Goal: Ask a question

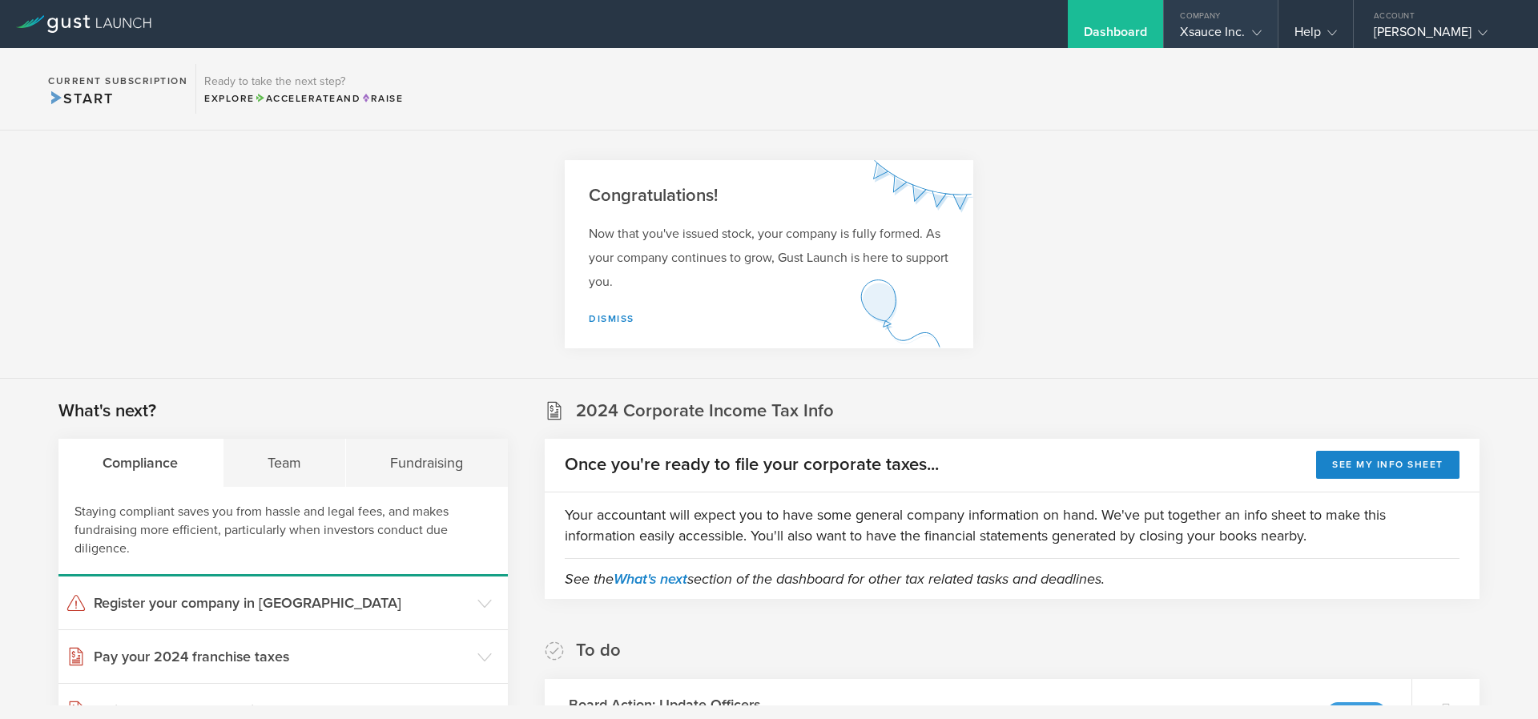
click at [1254, 36] on icon at bounding box center [1257, 33] width 10 height 10
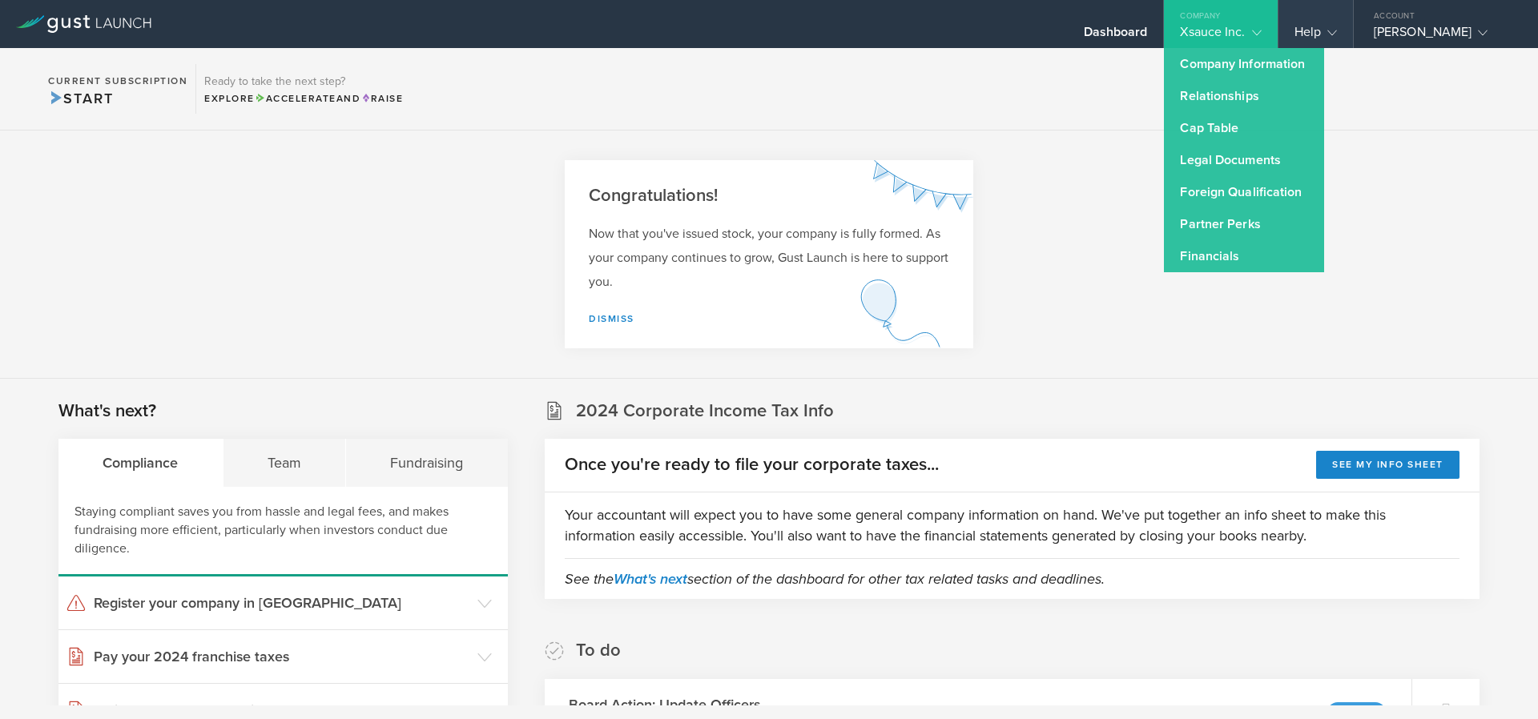
click at [1335, 36] on icon at bounding box center [1333, 33] width 10 height 10
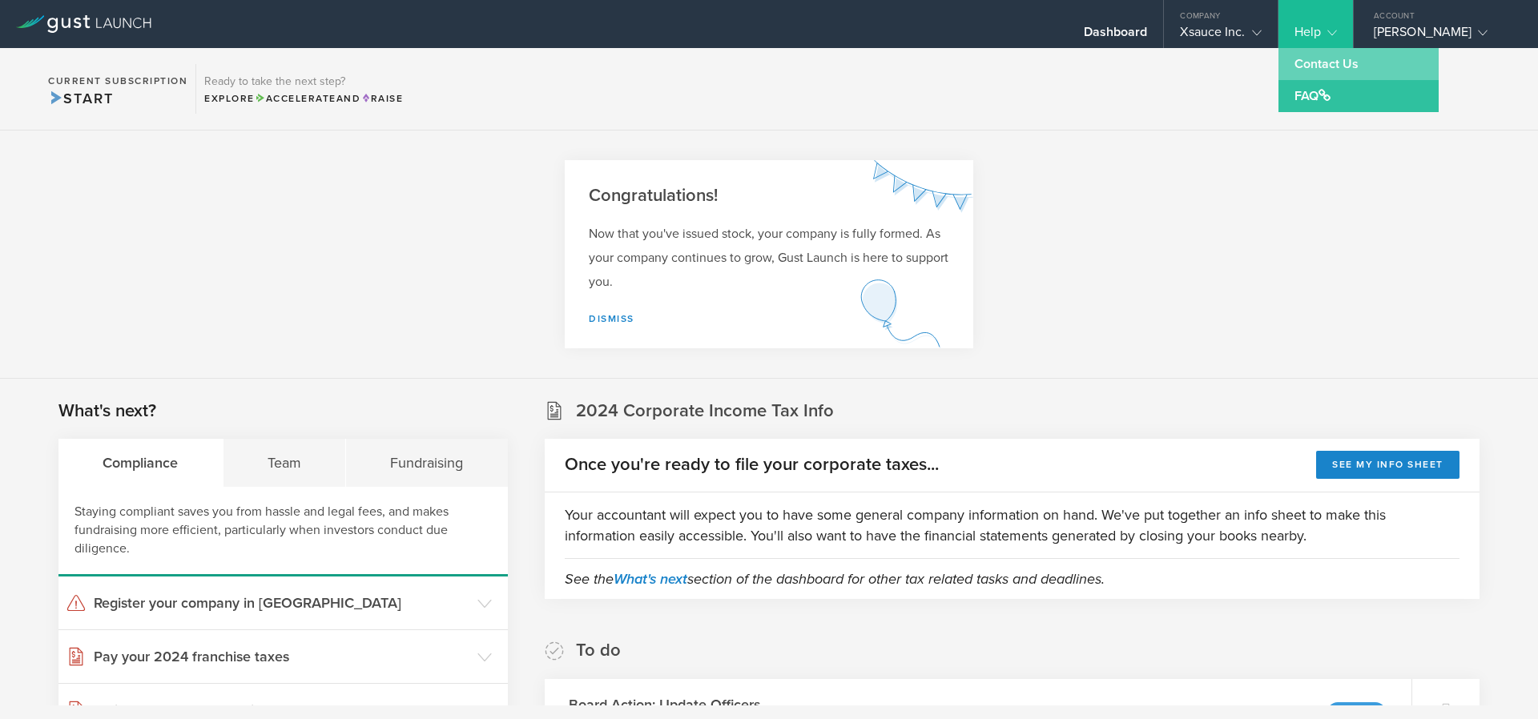
click at [1303, 71] on link "Contact Us" at bounding box center [1359, 64] width 160 height 32
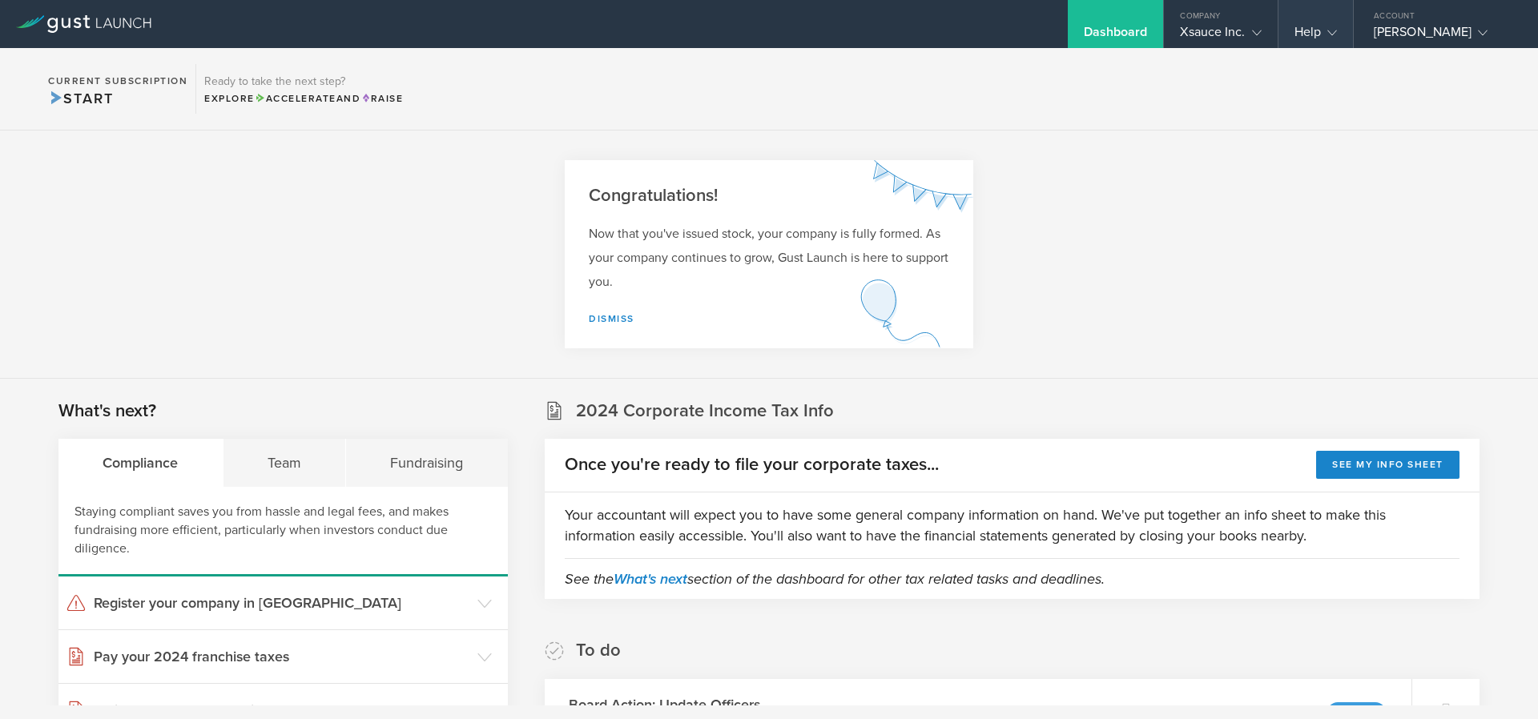
click at [1293, 38] on div "Help" at bounding box center [1316, 24] width 75 height 48
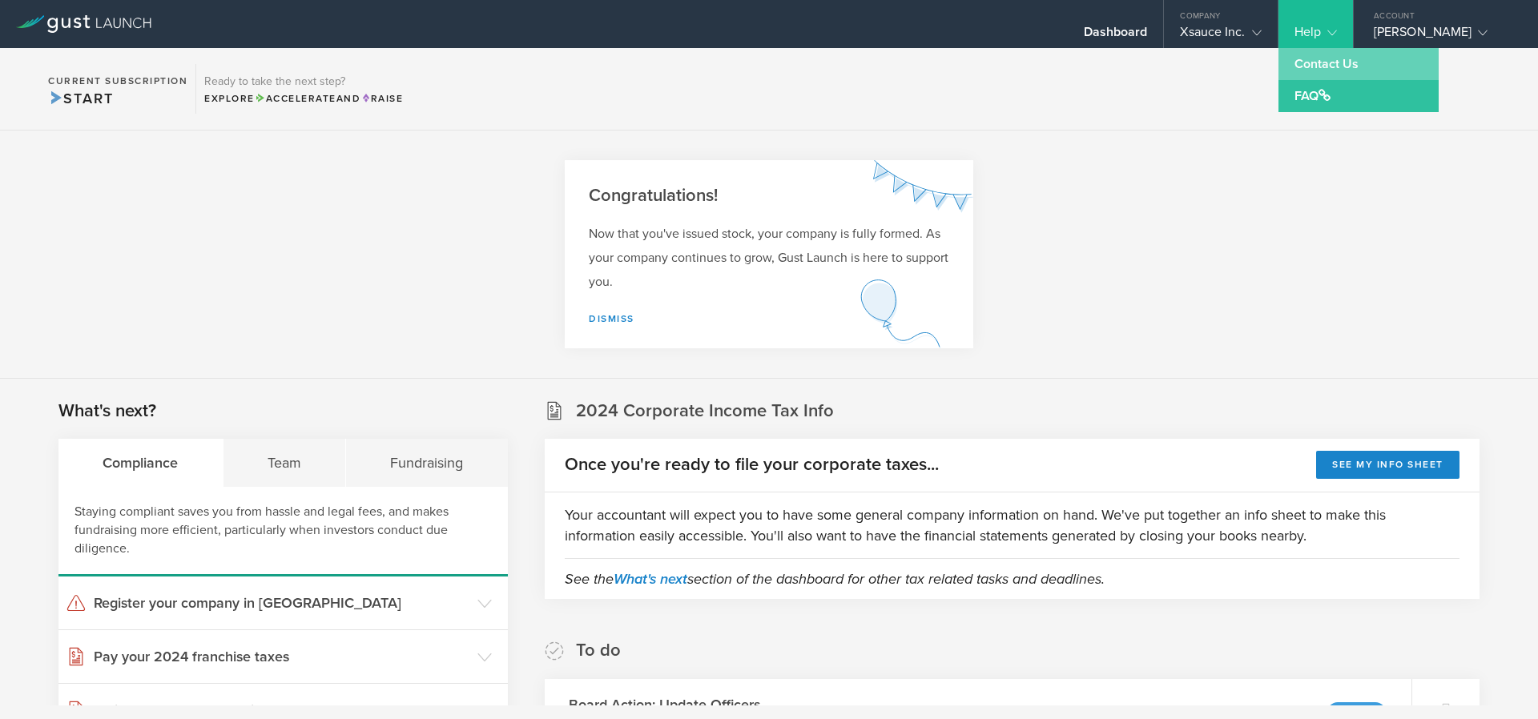
click at [1310, 69] on link "Contact Us" at bounding box center [1359, 64] width 160 height 32
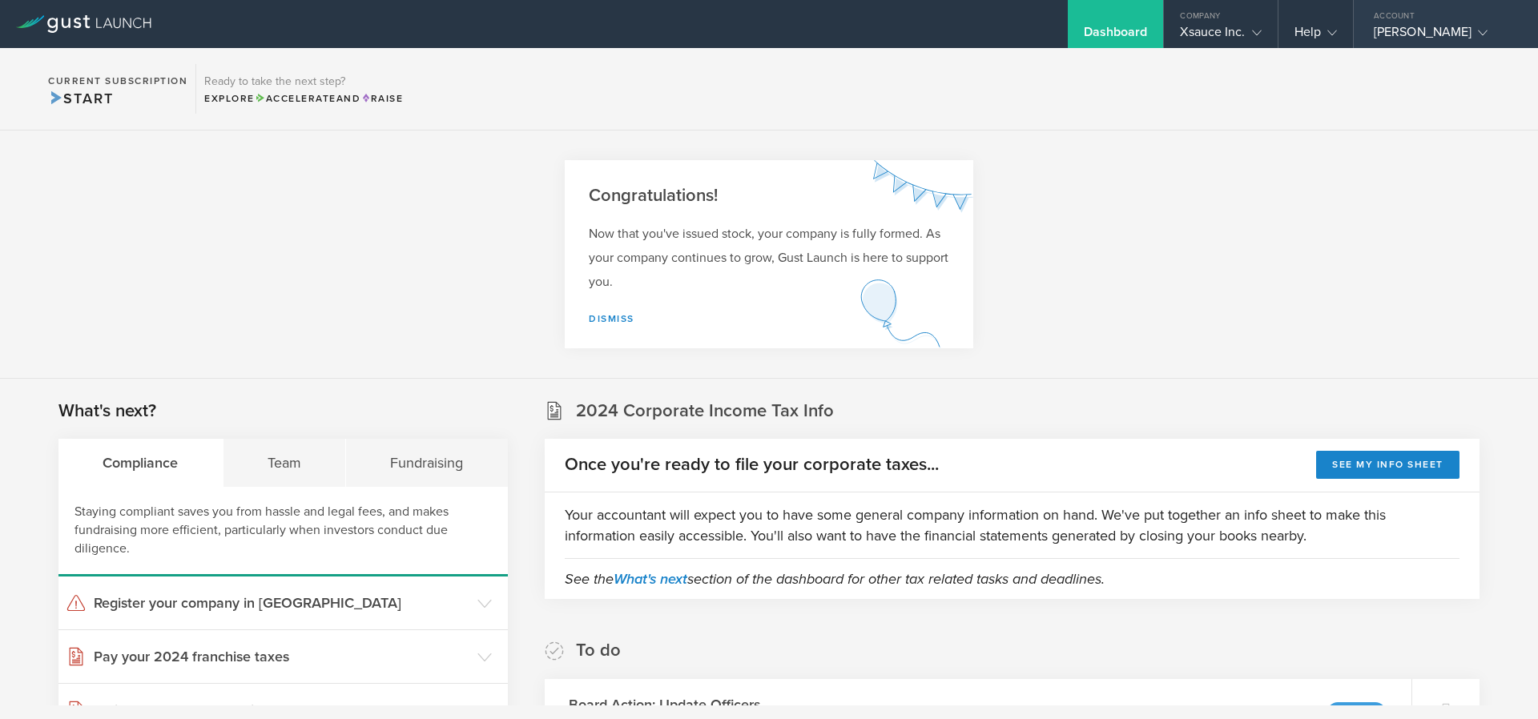
click at [1455, 36] on div "[PERSON_NAME]" at bounding box center [1442, 36] width 136 height 24
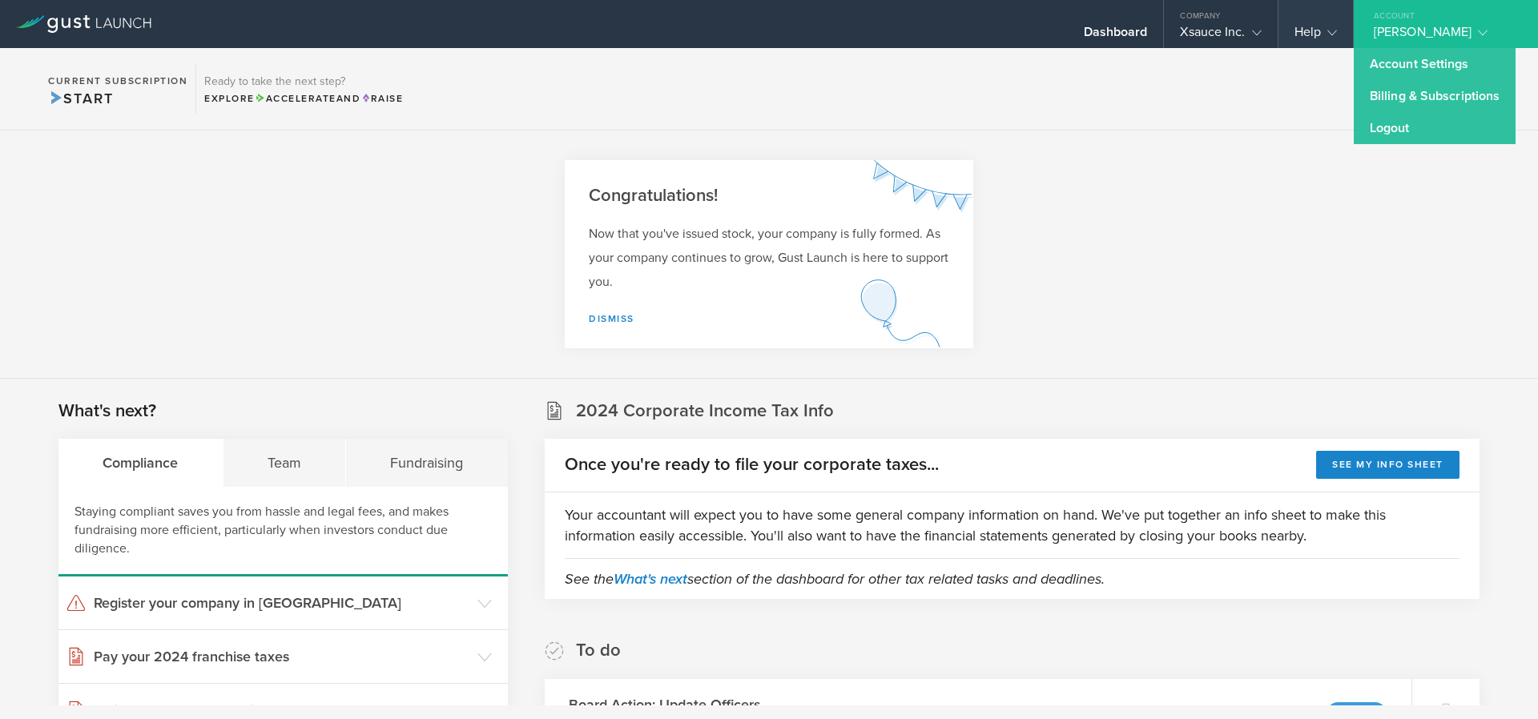
click at [1316, 30] on div "Help" at bounding box center [1316, 36] width 42 height 24
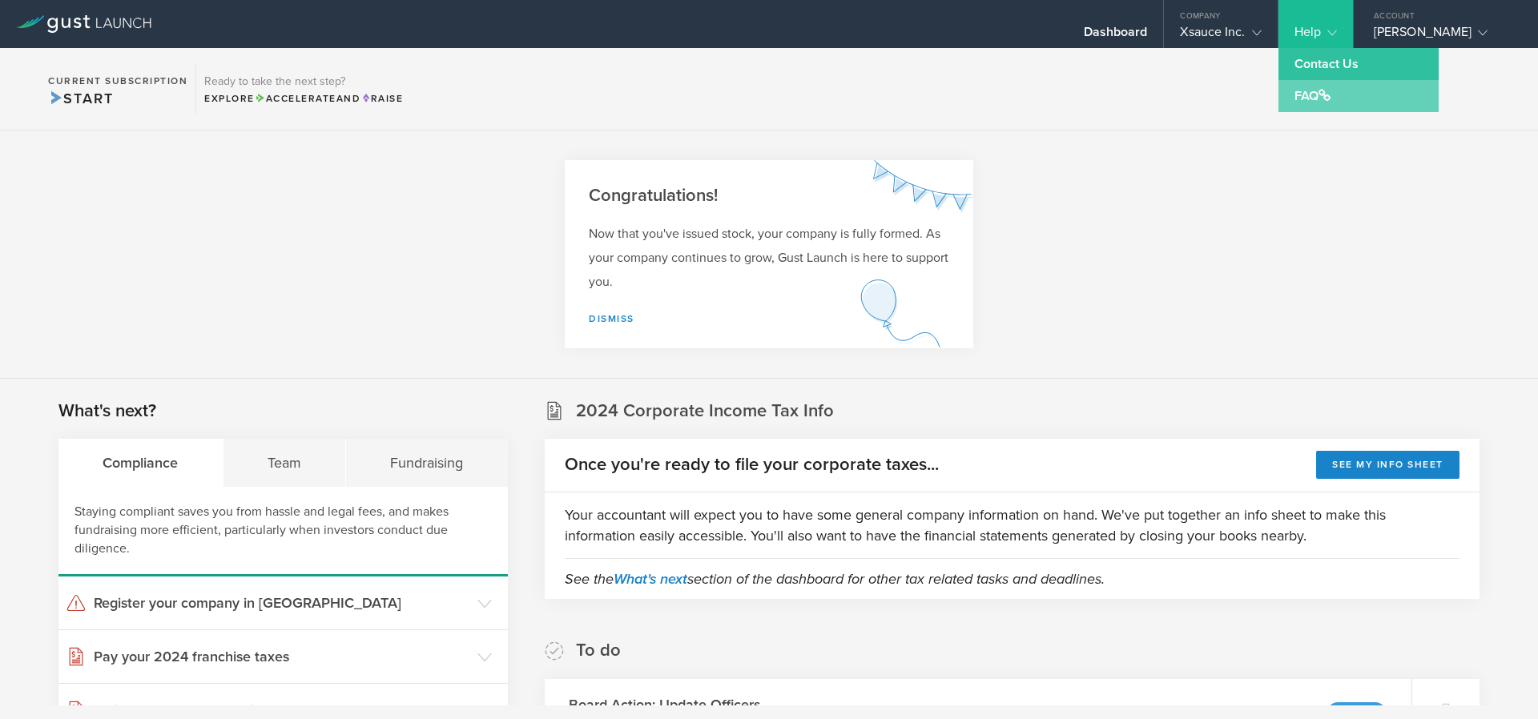
click at [1308, 98] on link "FAQ" at bounding box center [1359, 96] width 160 height 32
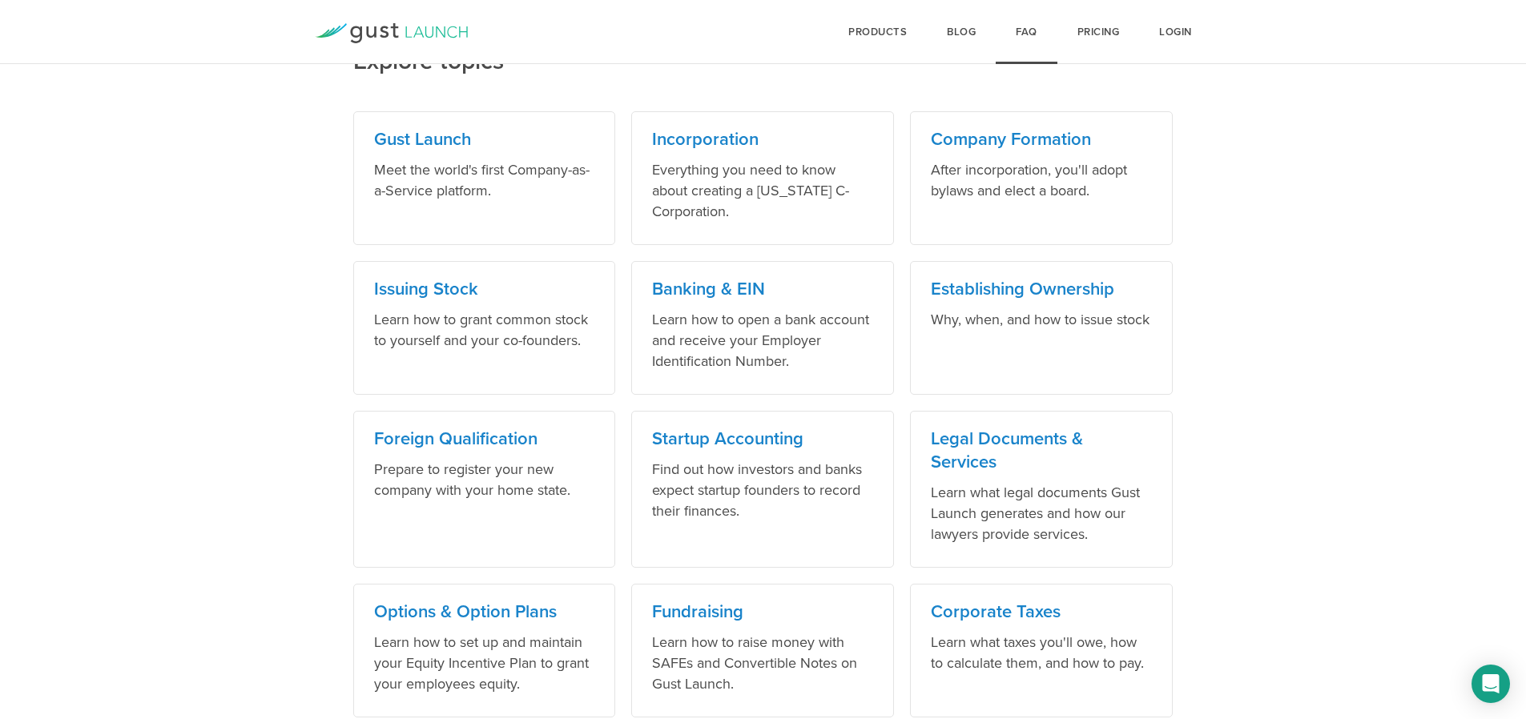
scroll to position [962, 0]
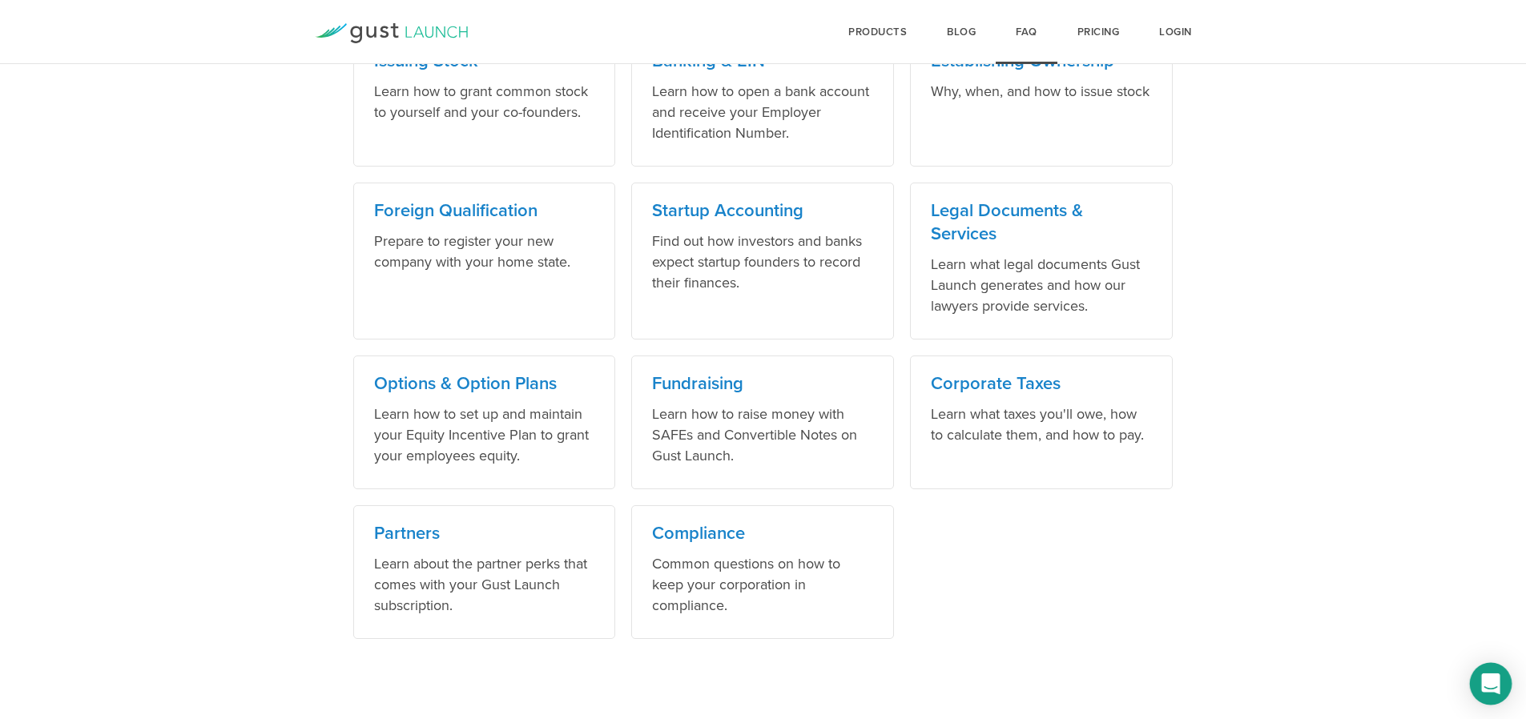
click at [1500, 681] on div "Open Intercom Messenger" at bounding box center [1491, 684] width 42 height 42
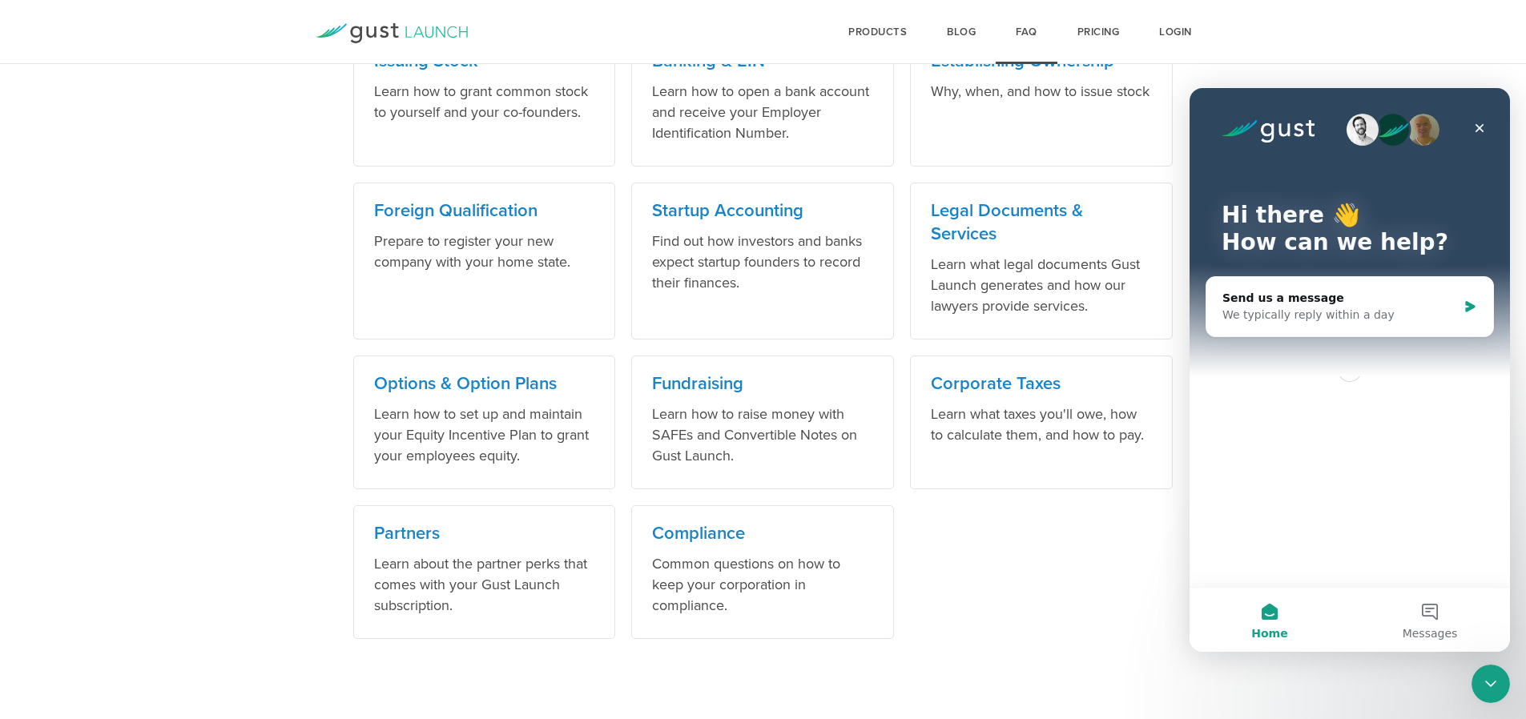
scroll to position [0, 0]
click at [1424, 615] on button "Messages" at bounding box center [1430, 620] width 160 height 64
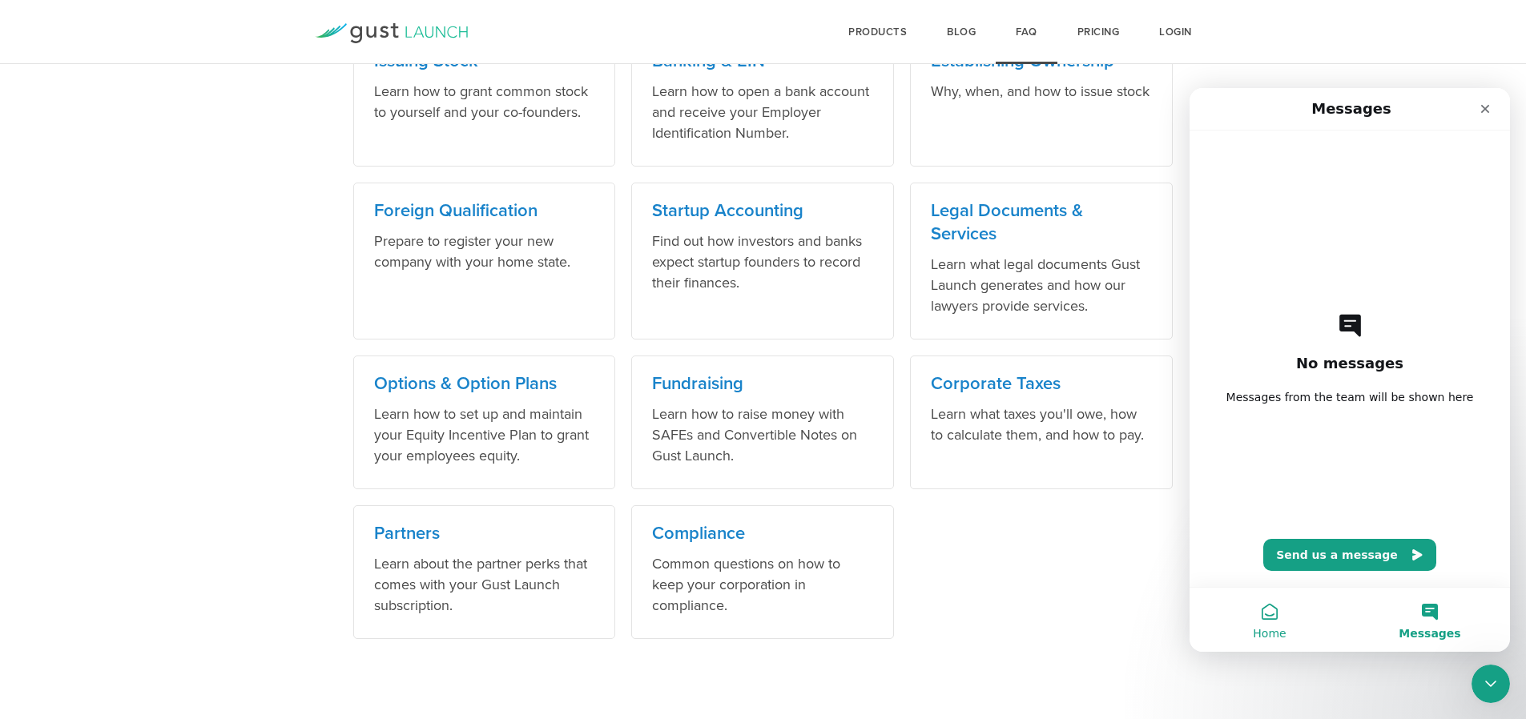
click at [1283, 620] on button "Home" at bounding box center [1270, 620] width 160 height 64
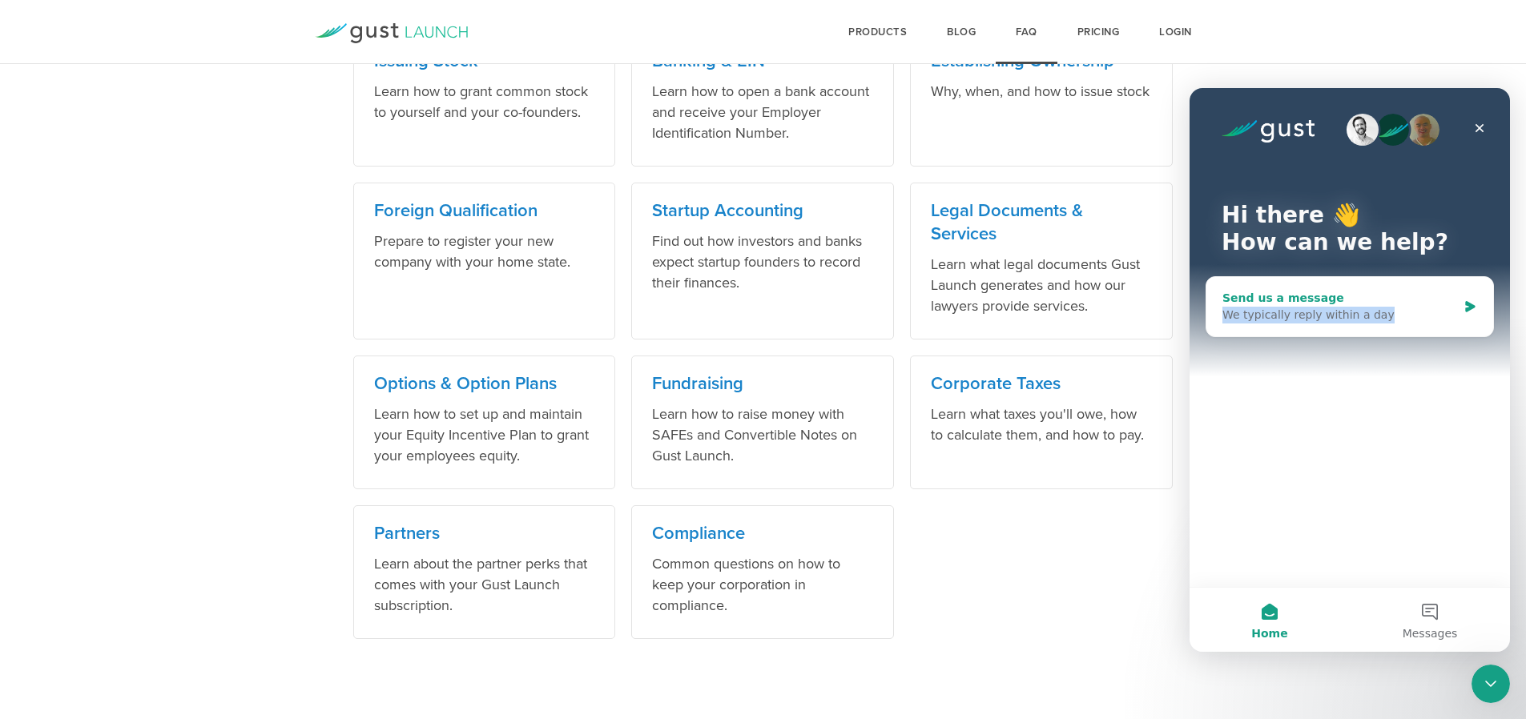
click at [1398, 307] on div "Send us a message We typically reply within a day" at bounding box center [1340, 307] width 235 height 34
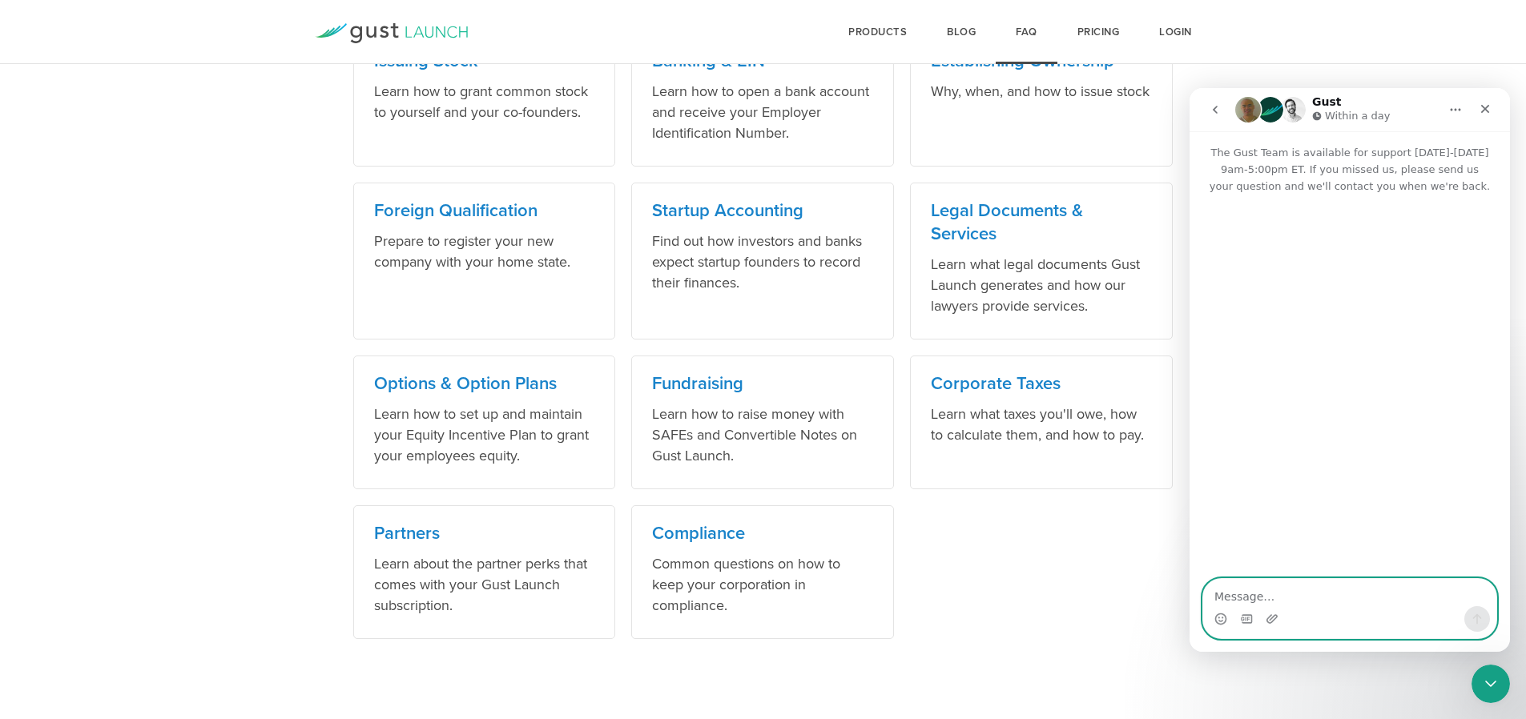
click at [1250, 598] on textarea "Message…" at bounding box center [1349, 592] width 293 height 27
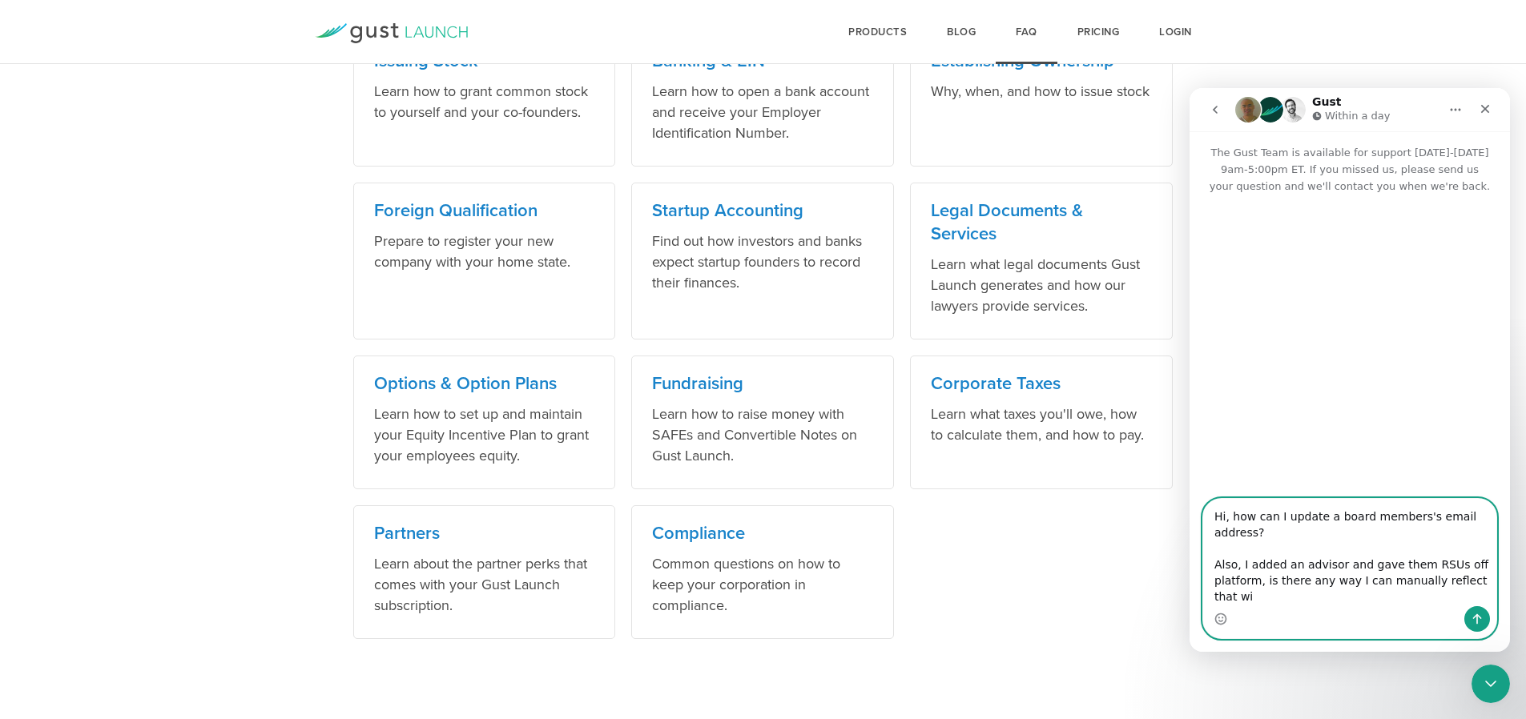
scroll to position [16, 0]
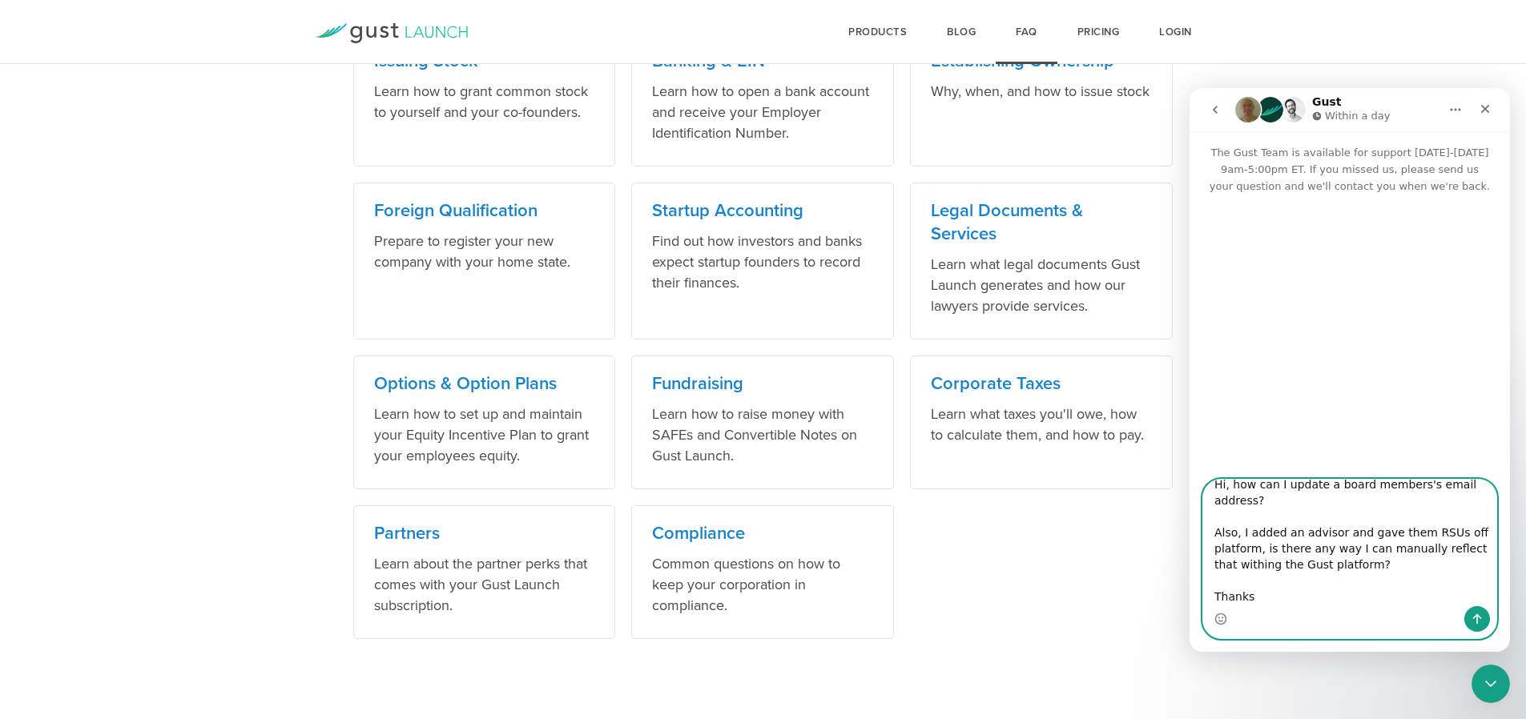
type textarea "Hi, how can I update a board members's email address? Also, I added an advisor …"
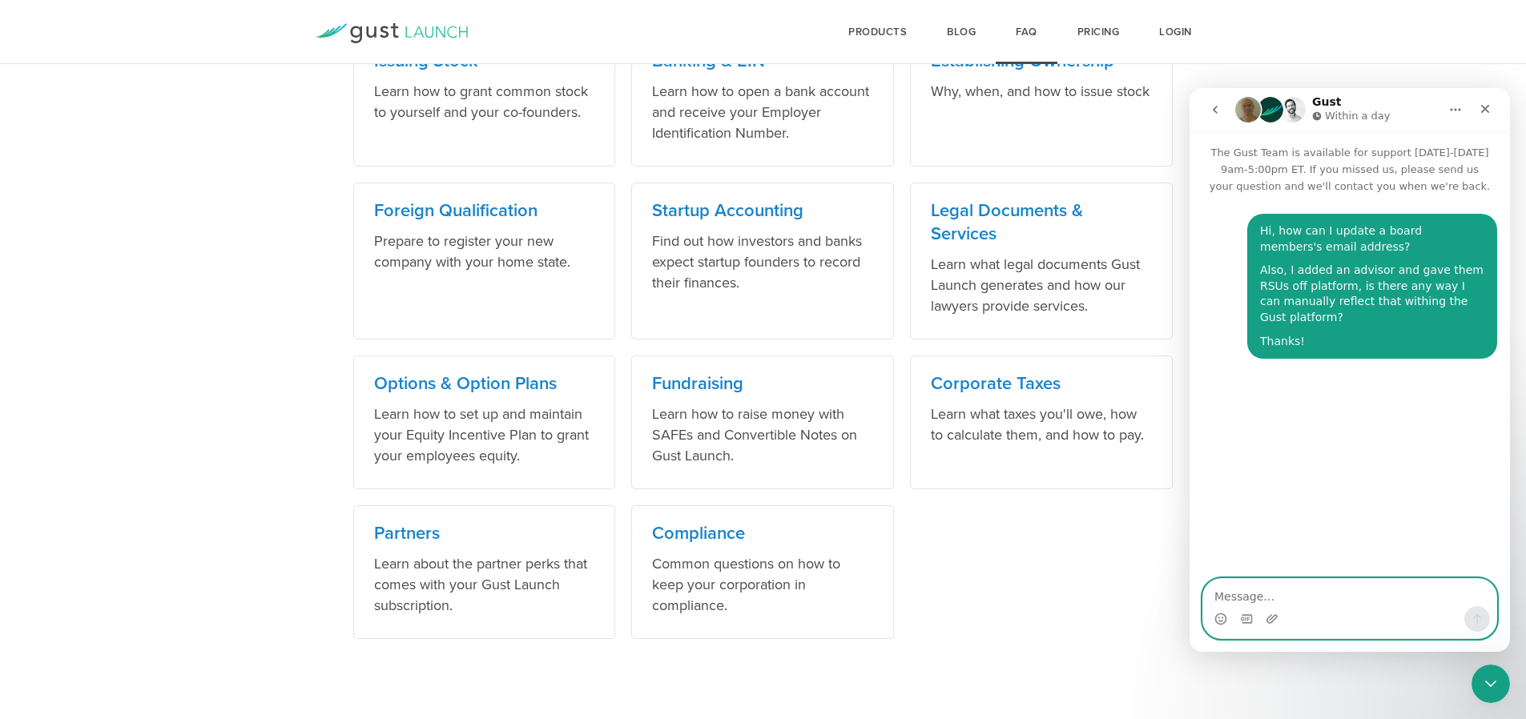
scroll to position [0, 0]
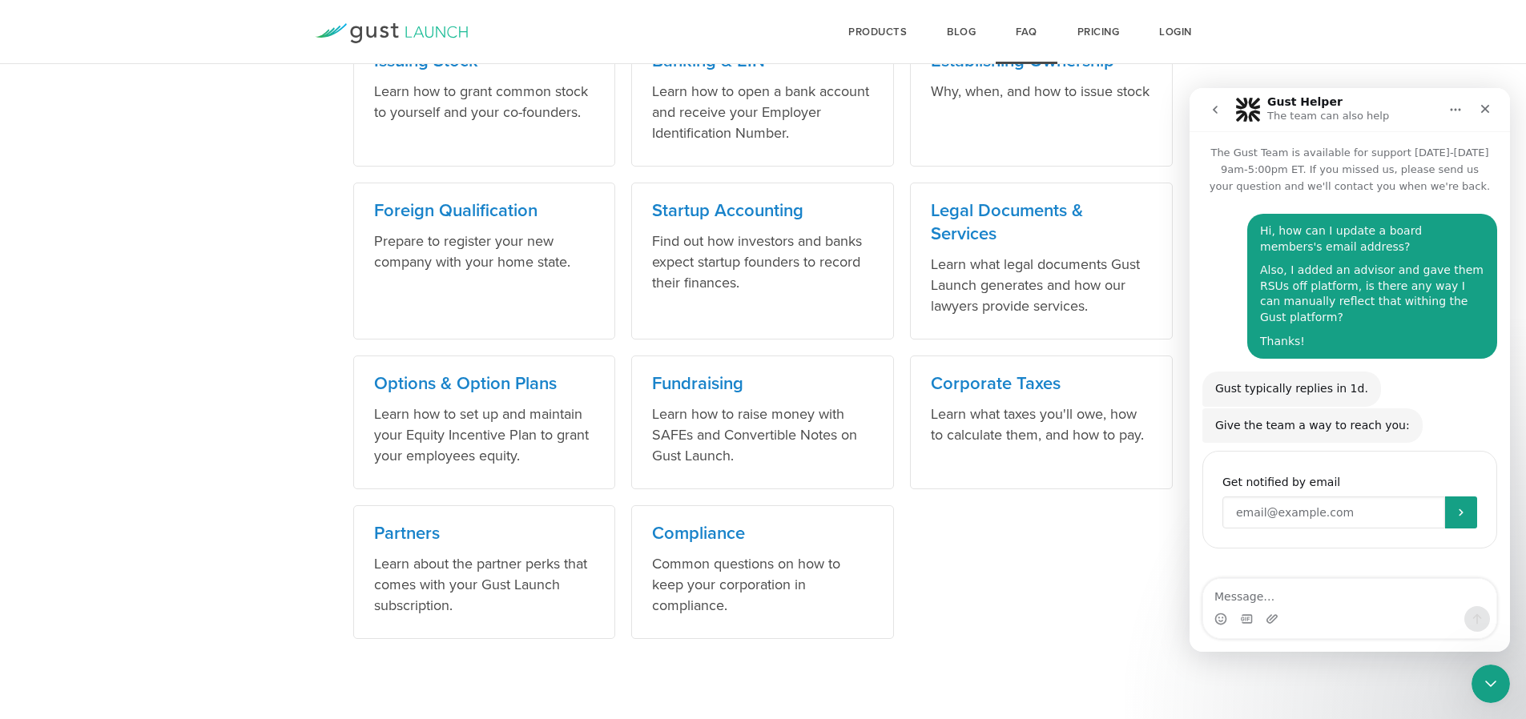
click at [1268, 497] on input "Enter your email" at bounding box center [1334, 513] width 223 height 32
type input "malcolm@playwage.io"
click at [1457, 506] on icon "Submit" at bounding box center [1461, 512] width 13 height 13
click at [1489, 117] on div "Close" at bounding box center [1485, 109] width 29 height 29
